Goal: Navigation & Orientation: Find specific page/section

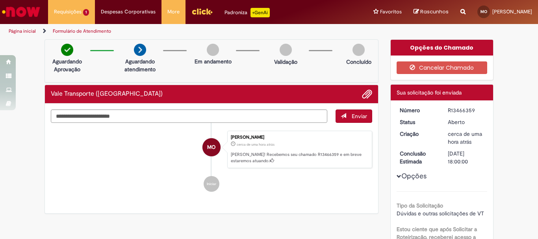
click at [17, 30] on link "Página inicial" at bounding box center [22, 31] width 27 height 6
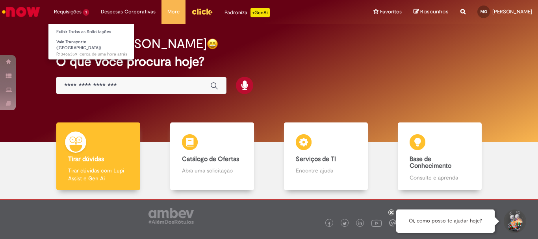
click at [62, 13] on li "Requisições 1 Exibir Todas as Solicitações Vale Transporte (VT) cerca de uma ho…" at bounding box center [71, 12] width 47 height 24
click at [76, 30] on link "Exibir Todas as Solicitações" at bounding box center [91, 32] width 87 height 9
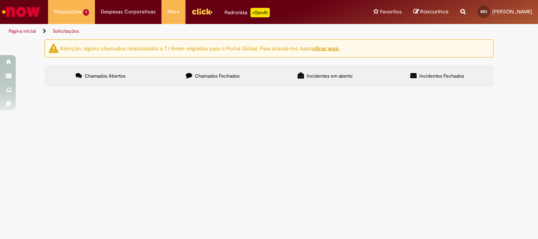
click at [0, 0] on div at bounding box center [0, 0] width 0 height 0
click at [0, 0] on div "Linhas 1 − 1 de 1" at bounding box center [0, 0] width 0 height 0
click at [217, 76] on span "Chamados Fechados" at bounding box center [217, 76] width 45 height 6
click at [307, 76] on label "Incidentes em aberto" at bounding box center [325, 75] width 112 height 21
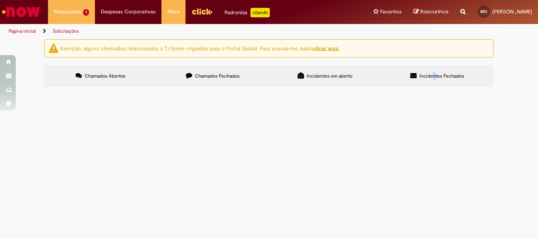
click at [435, 78] on span "Incidentes Fechados" at bounding box center [442, 76] width 45 height 6
click at [426, 77] on span "Incidentes Fechados" at bounding box center [442, 76] width 45 height 6
click at [106, 75] on span "Chamados Abertos" at bounding box center [105, 76] width 41 height 6
click at [217, 84] on label "Chamados Fechados" at bounding box center [213, 75] width 112 height 21
click at [63, 77] on label "Chamados Abertos" at bounding box center [101, 75] width 112 height 21
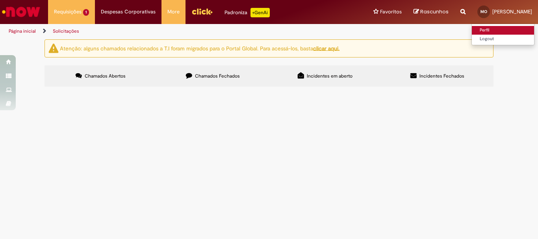
click at [472, 29] on link "Perfil" at bounding box center [503, 30] width 62 height 9
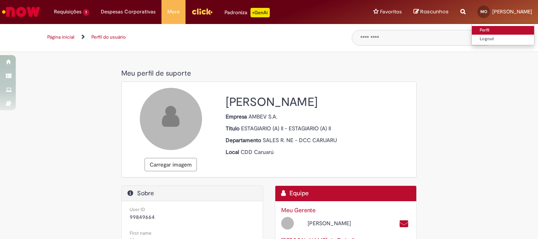
select select "**********"
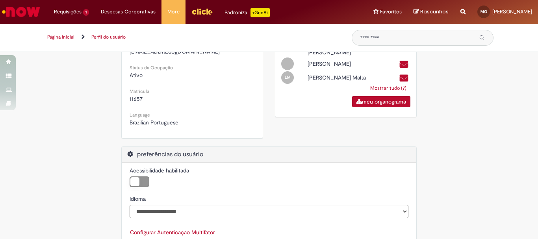
scroll to position [257, 0]
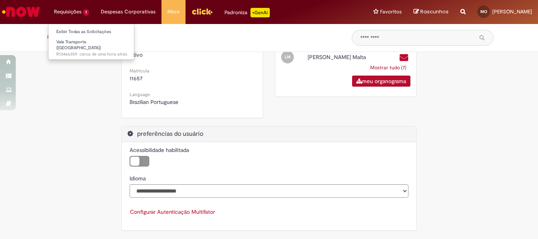
click at [72, 17] on li "Requisições 1 Exibir Todas as Solicitações Vale Transporte (VT) cerca de uma ho…" at bounding box center [71, 12] width 47 height 24
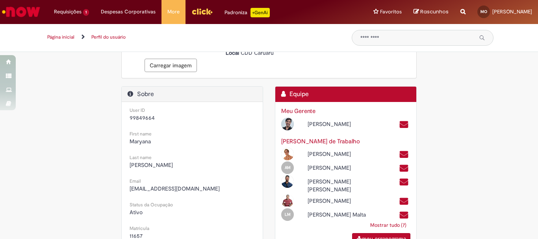
scroll to position [0, 0]
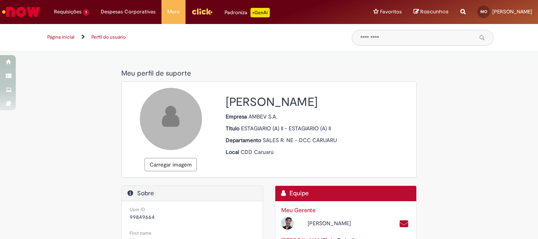
click at [16, 8] on img "Ir para a Homepage" at bounding box center [21, 12] width 41 height 16
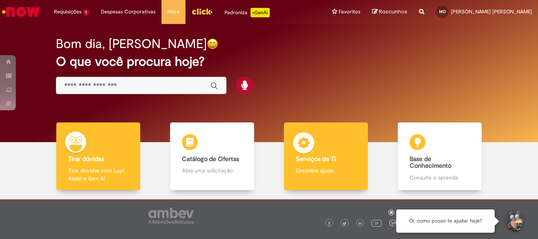
click at [297, 139] on img at bounding box center [304, 144] width 24 height 24
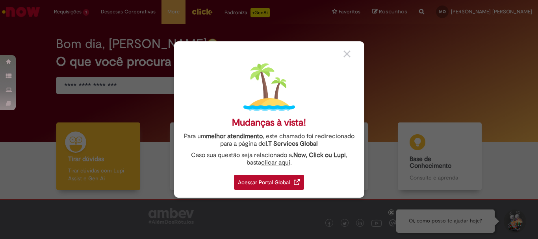
click at [287, 184] on div "Acessar Portal Global" at bounding box center [269, 182] width 70 height 15
